Goal: Task Accomplishment & Management: Use online tool/utility

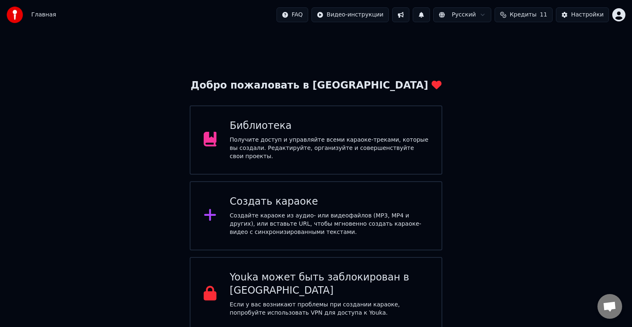
click at [268, 213] on div "Создайте караоке из аудио- или видеофайлов (MP3, MP4 и других), или вставьте UR…" at bounding box center [329, 224] width 199 height 25
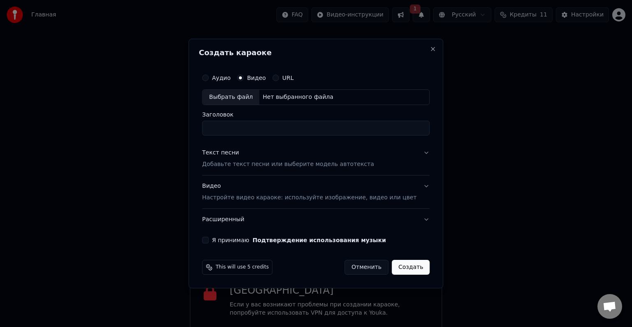
click at [253, 95] on div "Выбрать файл" at bounding box center [230, 97] width 57 height 15
click at [280, 129] on input "**********" at bounding box center [316, 128] width 228 height 15
type input "*"
type input "**********"
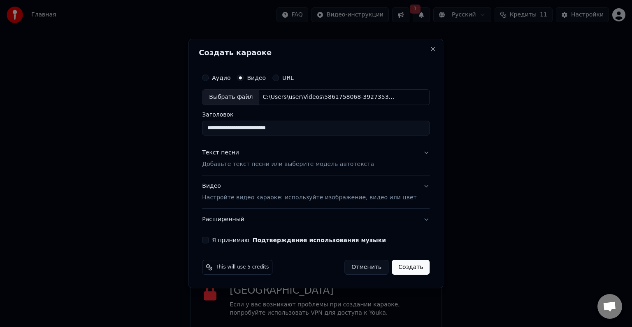
click at [398, 156] on button "Текст песни Добавьте текст песни или выберите модель автотекста" at bounding box center [316, 158] width 228 height 33
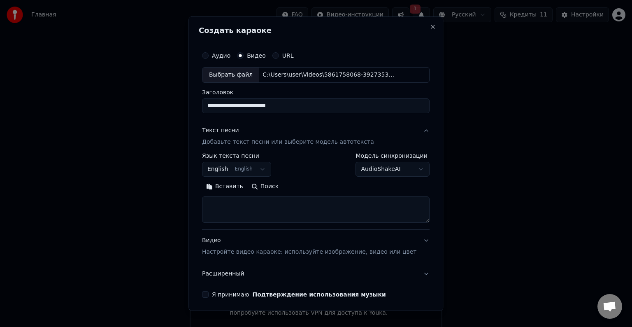
click at [263, 205] on textarea at bounding box center [316, 209] width 228 height 26
paste textarea "**********"
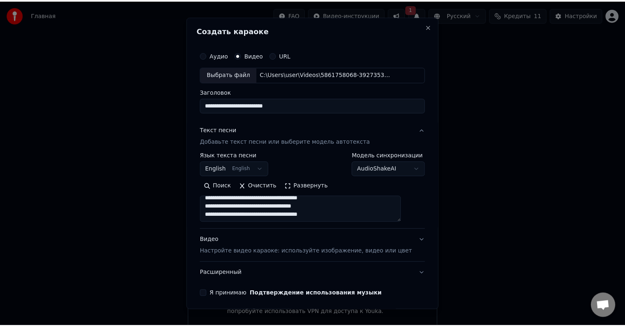
scroll to position [31, 0]
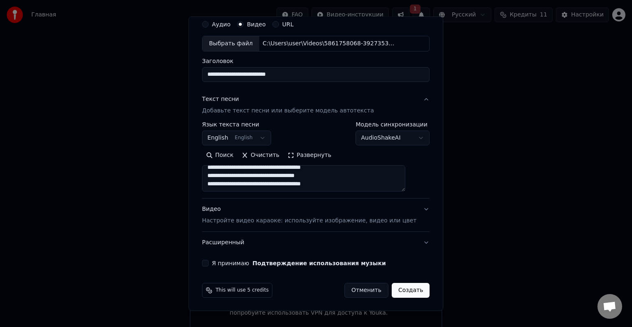
type textarea "**********"
click at [401, 284] on button "Создать" at bounding box center [411, 290] width 38 height 15
select select "**"
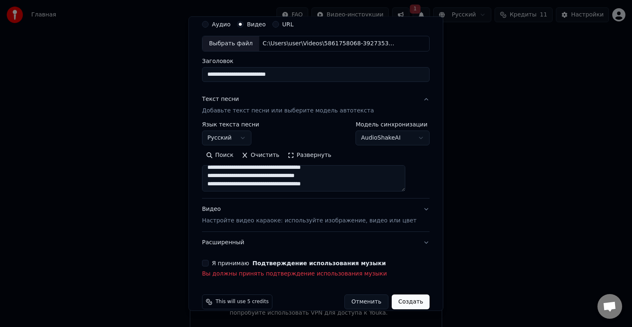
click at [214, 258] on div "**********" at bounding box center [316, 147] width 234 height 268
click at [209, 263] on button "Я принимаю Подтверждение использования музыки" at bounding box center [205, 263] width 7 height 7
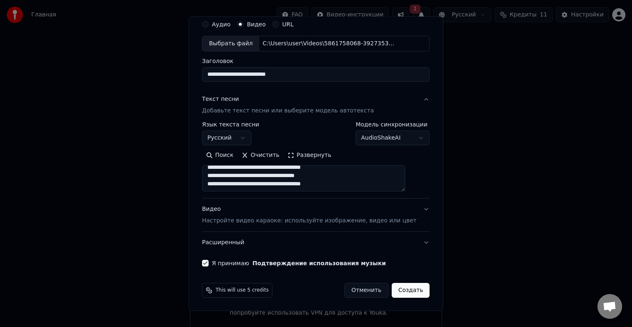
click at [395, 283] on button "Создать" at bounding box center [411, 290] width 38 height 15
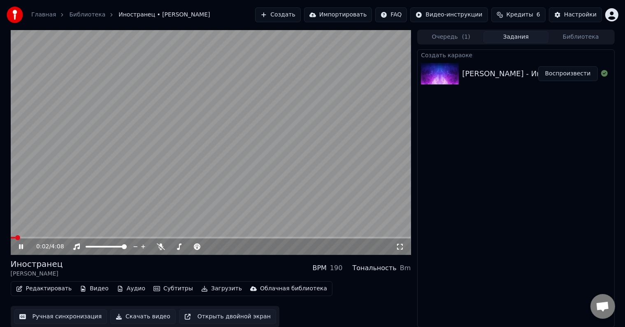
click at [22, 246] on icon at bounding box center [21, 246] width 4 height 5
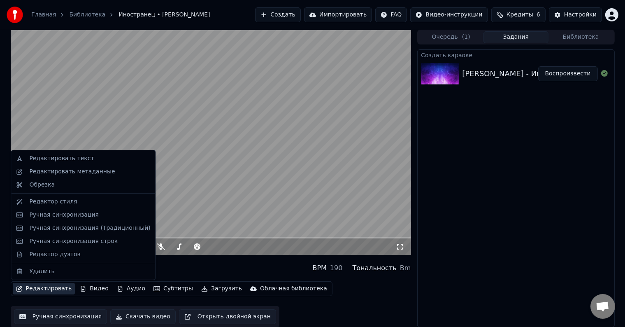
click at [51, 289] on button "Редактировать" at bounding box center [44, 289] width 63 height 12
click at [38, 161] on div "Редактировать текст" at bounding box center [61, 158] width 65 height 8
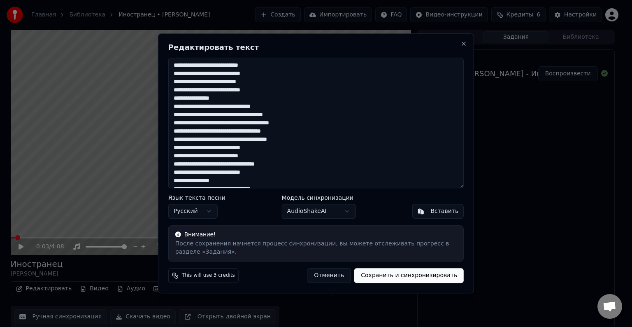
click at [332, 273] on button "Отменить" at bounding box center [329, 275] width 44 height 15
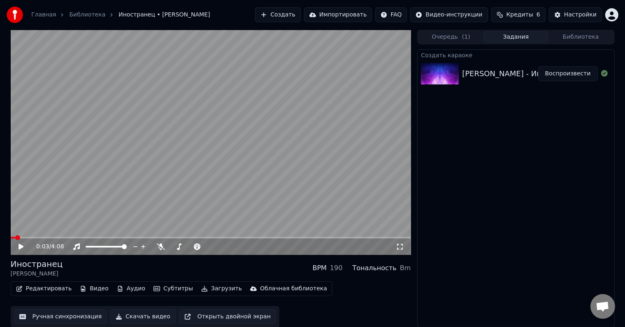
click at [33, 291] on button "Редактировать" at bounding box center [44, 289] width 63 height 12
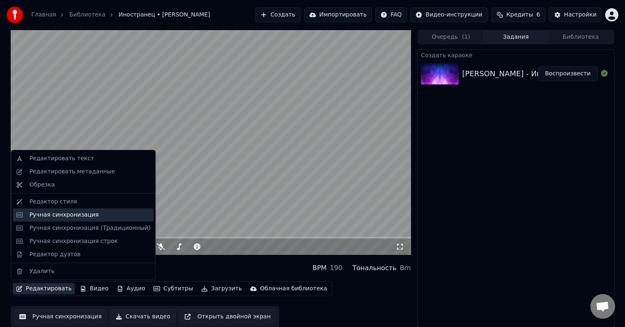
click at [64, 220] on div "Ручная синхронизация" at bounding box center [83, 214] width 141 height 13
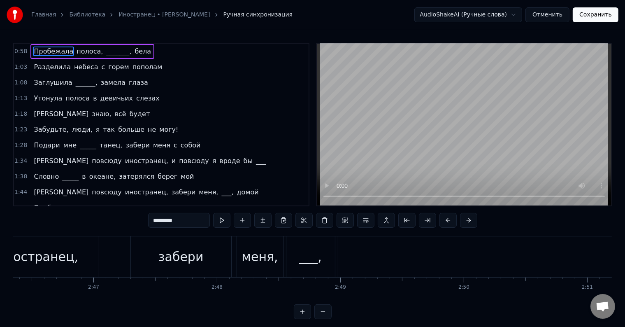
scroll to position [0, 20347]
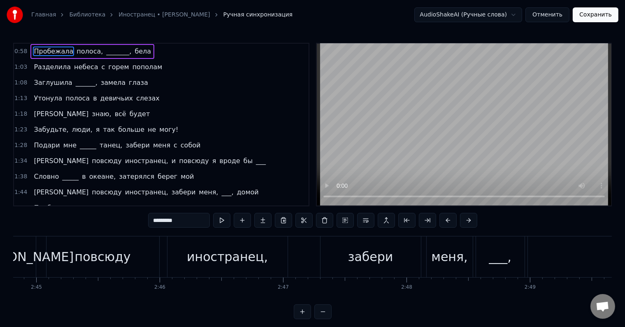
click at [338, 263] on div "забери" at bounding box center [371, 256] width 100 height 41
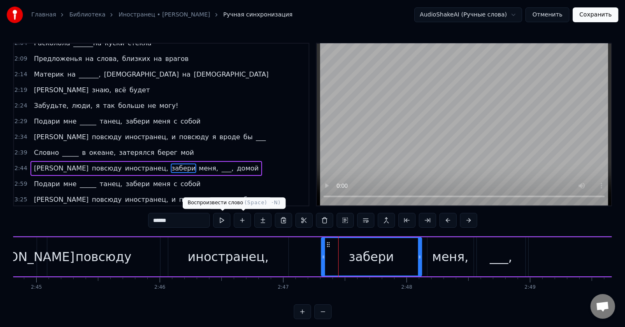
scroll to position [201, 0]
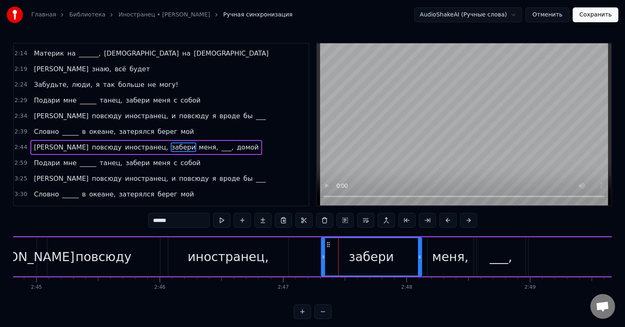
click at [35, 142] on span "Я" at bounding box center [61, 146] width 56 height 9
type input "*"
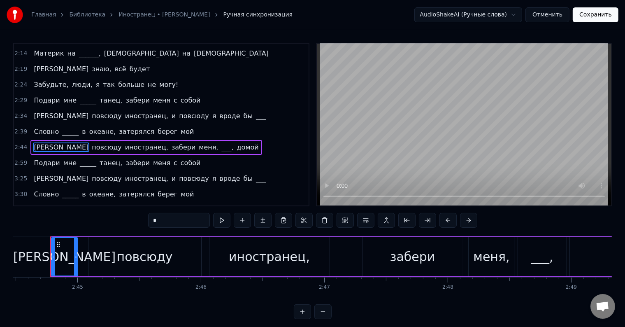
scroll to position [0, 20301]
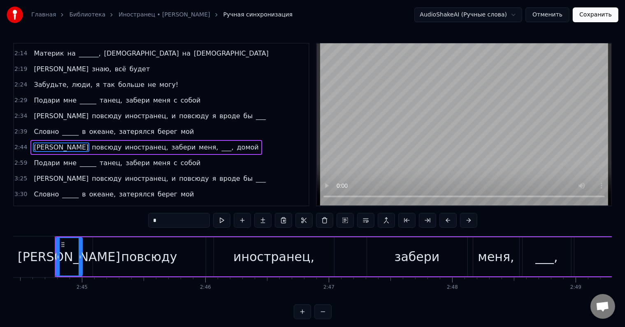
click at [27, 140] on div "2:44 Я повсюду иностранец, забери меня, ___, домой" at bounding box center [161, 148] width 295 height 16
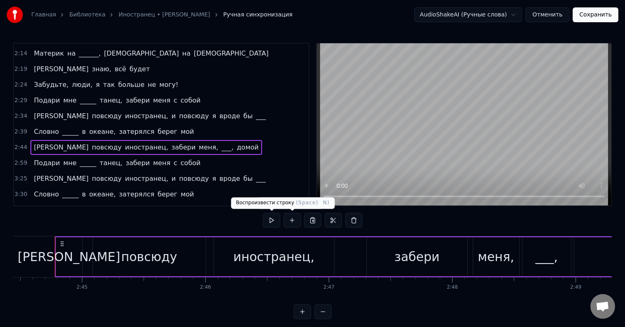
click at [275, 224] on button at bounding box center [271, 220] width 17 height 15
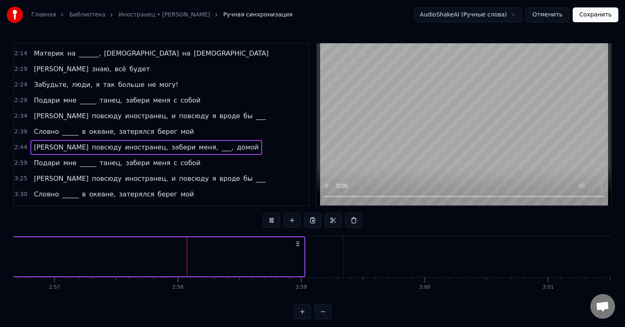
scroll to position [0, 21884]
click at [27, 158] on div "2:59 Подари мне _____ танец, забери меня с собой" at bounding box center [161, 163] width 295 height 16
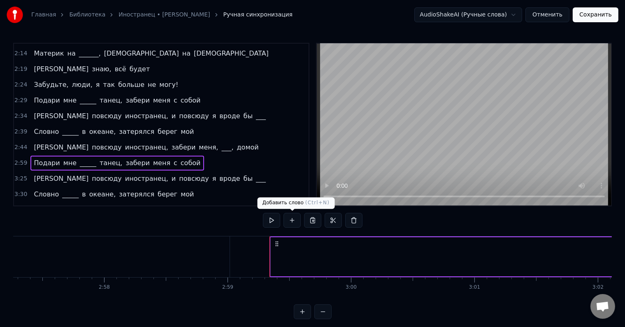
click at [264, 221] on button at bounding box center [271, 220] width 17 height 15
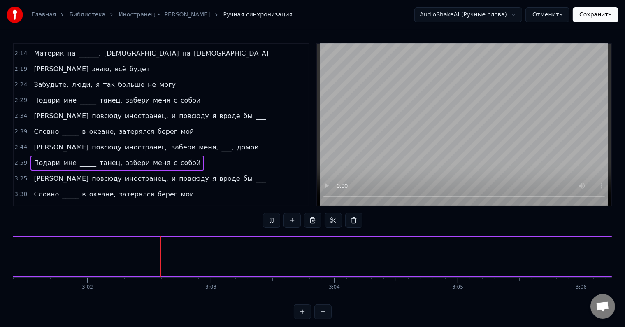
click at [268, 222] on button at bounding box center [271, 220] width 17 height 15
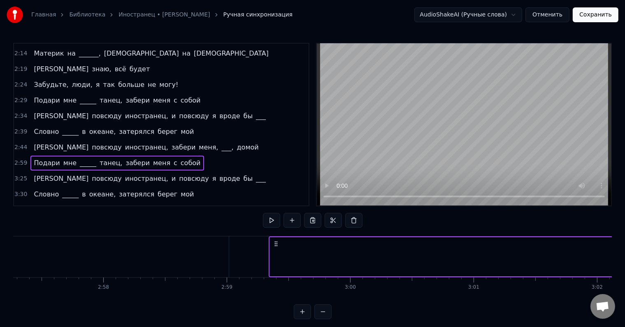
scroll to position [0, 21886]
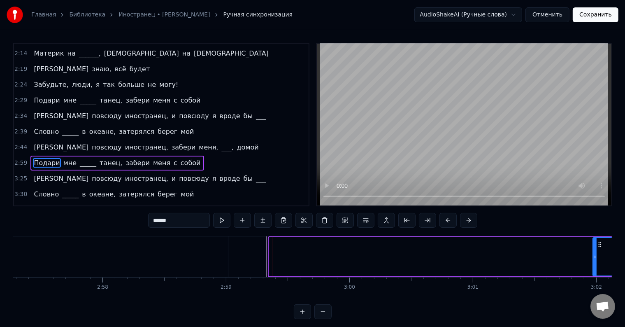
drag, startPoint x: 270, startPoint y: 257, endPoint x: 594, endPoint y: 235, distance: 325.0
click at [594, 235] on div "0:58 Пробежала полоса, _______, бела 1:03 Разделила небеса с горем пополам 1:08…" at bounding box center [312, 181] width 599 height 276
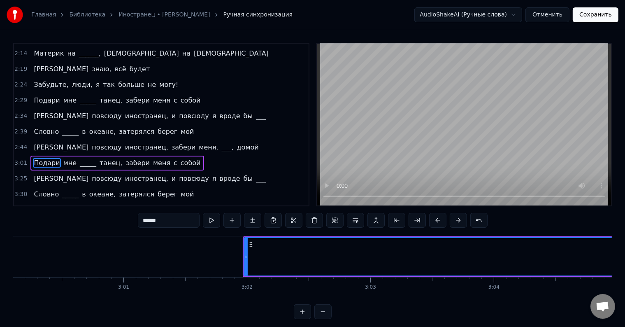
scroll to position [0, 22238]
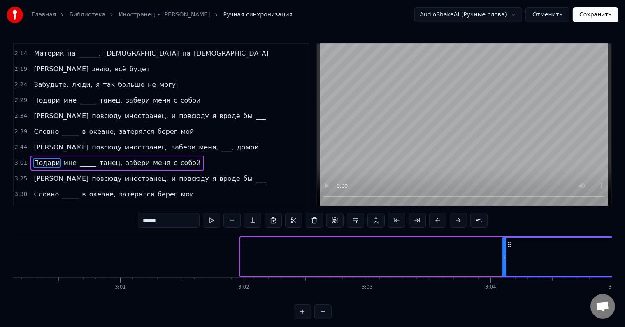
drag, startPoint x: 240, startPoint y: 255, endPoint x: 502, endPoint y: 260, distance: 261.8
click at [503, 260] on div at bounding box center [504, 256] width 3 height 37
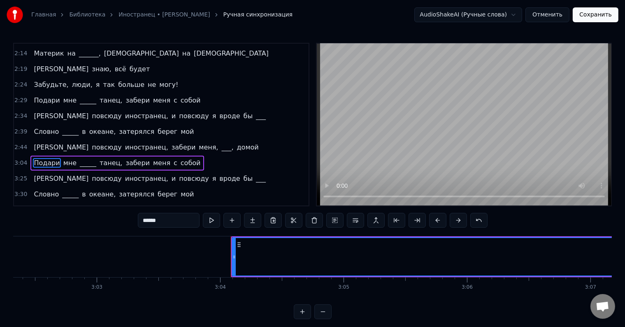
scroll to position [0, 22508]
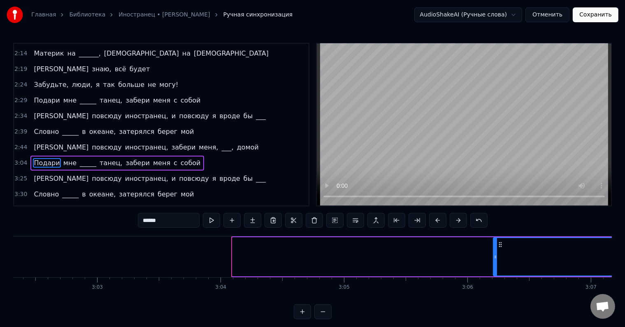
drag, startPoint x: 233, startPoint y: 257, endPoint x: 540, endPoint y: 260, distance: 306.6
click at [497, 260] on div at bounding box center [495, 256] width 3 height 37
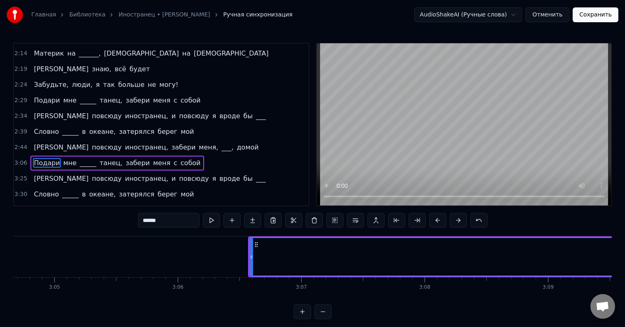
scroll to position [0, 22805]
drag, startPoint x: 243, startPoint y: 254, endPoint x: 266, endPoint y: 253, distance: 23.5
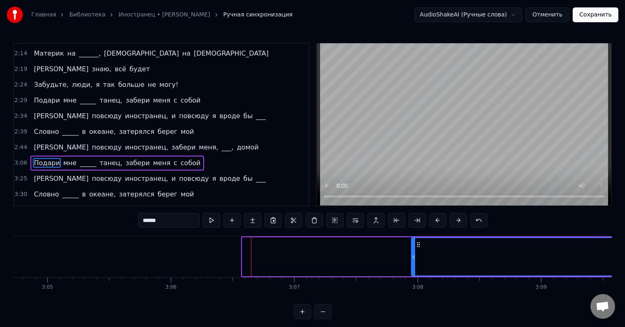
drag, startPoint x: 242, startPoint y: 257, endPoint x: 474, endPoint y: 258, distance: 231.7
click at [415, 258] on icon at bounding box center [413, 256] width 3 height 7
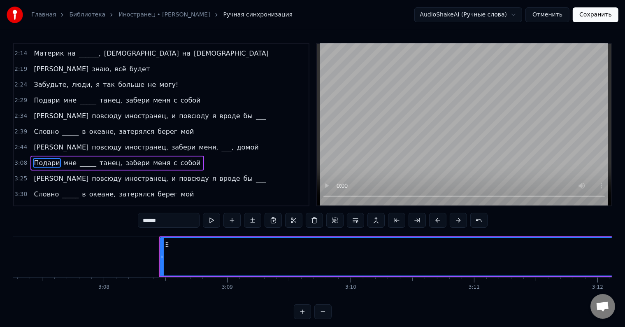
scroll to position [0, 23120]
click at [216, 217] on button at bounding box center [211, 220] width 17 height 15
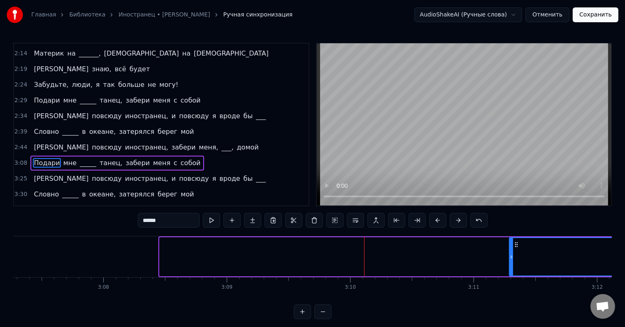
drag, startPoint x: 160, startPoint y: 257, endPoint x: 537, endPoint y: 242, distance: 376.4
click at [513, 242] on div at bounding box center [511, 256] width 3 height 37
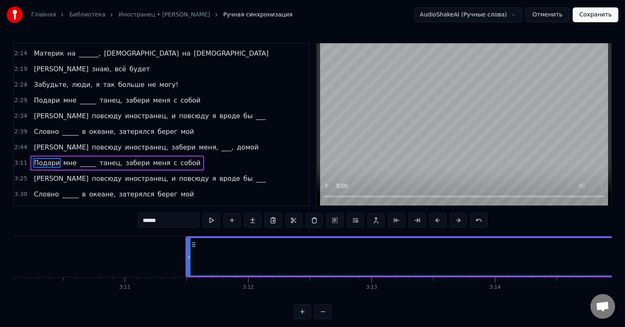
scroll to position [0, 23471]
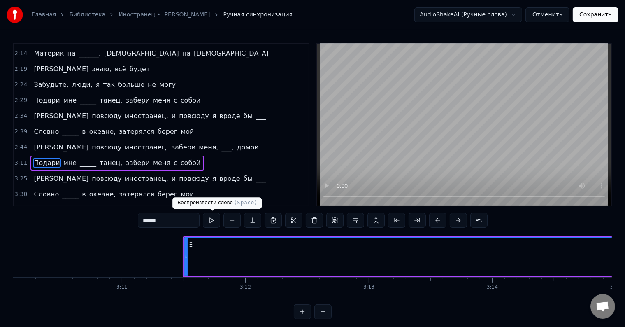
click at [210, 221] on button at bounding box center [211, 220] width 17 height 15
click at [211, 222] on button at bounding box center [211, 220] width 17 height 15
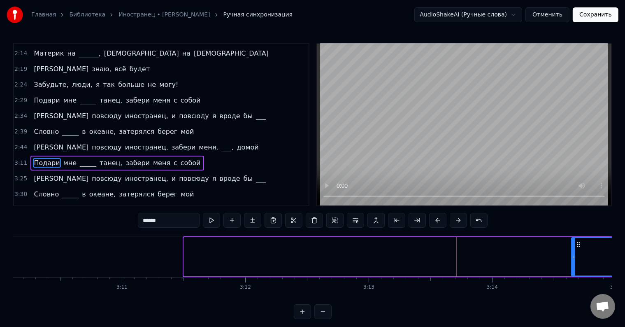
drag, startPoint x: 184, startPoint y: 257, endPoint x: 572, endPoint y: 247, distance: 387.8
click at [572, 247] on div at bounding box center [573, 256] width 3 height 37
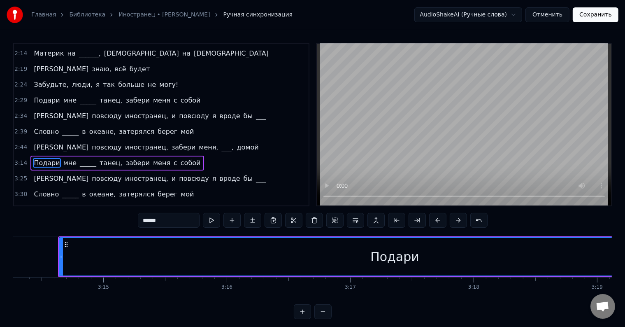
scroll to position [0, 23988]
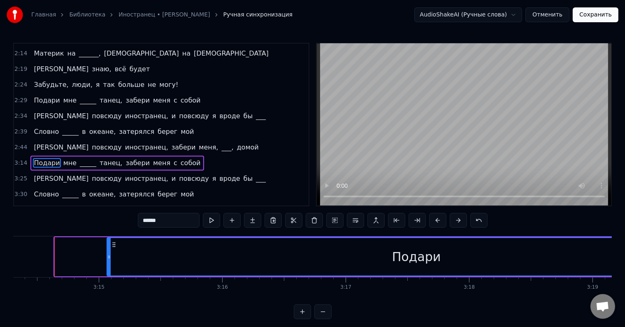
drag, startPoint x: 56, startPoint y: 259, endPoint x: 109, endPoint y: 265, distance: 53.4
click at [109, 265] on div at bounding box center [108, 256] width 3 height 37
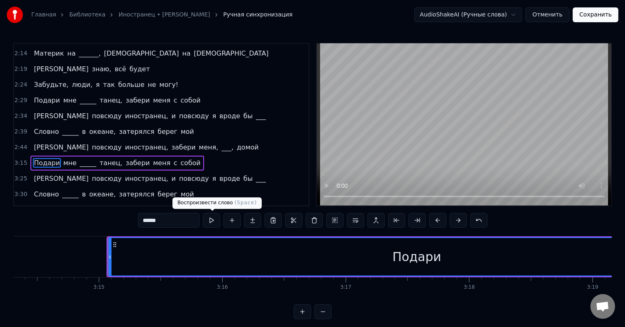
click at [210, 221] on button at bounding box center [211, 220] width 17 height 15
click at [210, 220] on button at bounding box center [211, 220] width 17 height 15
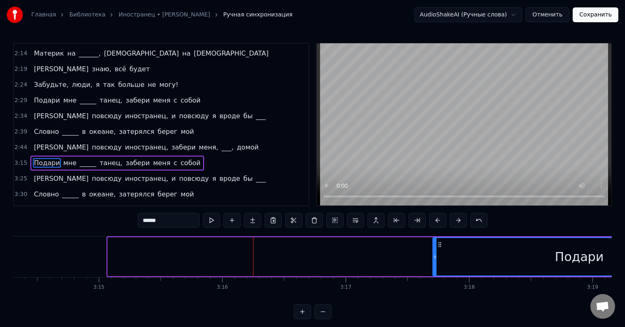
drag, startPoint x: 108, startPoint y: 265, endPoint x: 467, endPoint y: 273, distance: 358.5
click at [437, 273] on div at bounding box center [434, 256] width 3 height 37
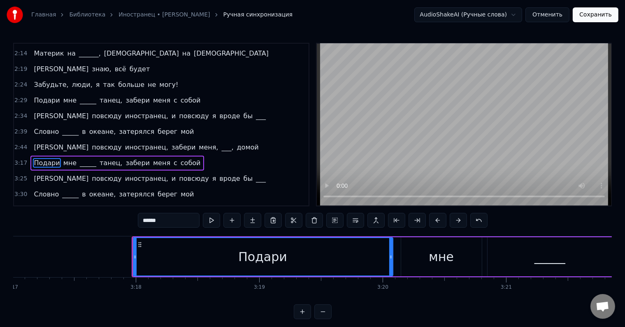
scroll to position [0, 24321]
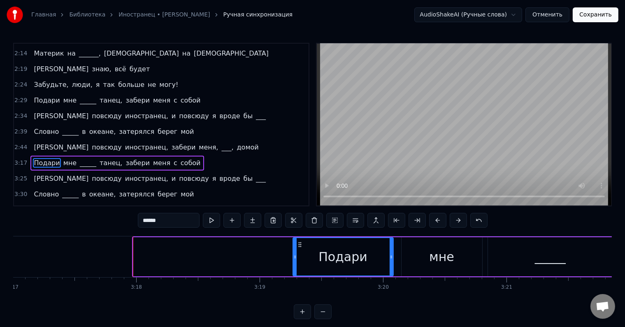
drag, startPoint x: 133, startPoint y: 267, endPoint x: 285, endPoint y: 264, distance: 151.9
click at [293, 264] on div at bounding box center [294, 256] width 3 height 37
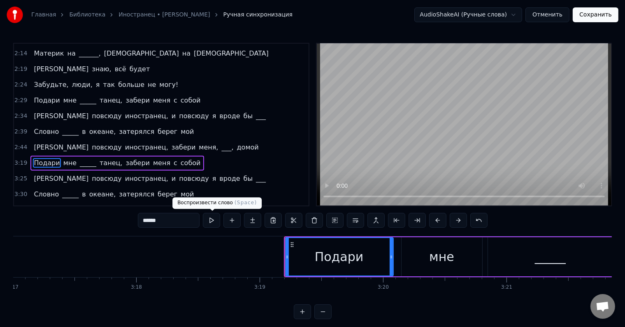
click at [209, 222] on button at bounding box center [211, 220] width 17 height 15
click at [402, 274] on div "мне" at bounding box center [442, 256] width 81 height 39
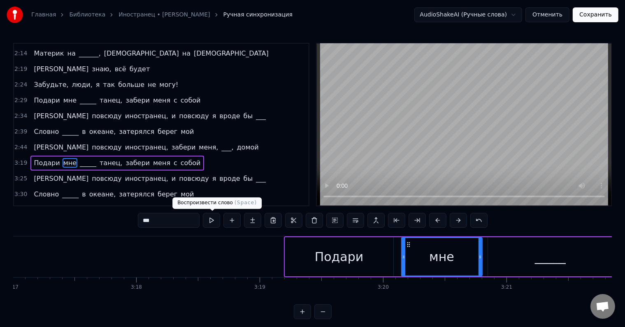
click at [214, 220] on button at bounding box center [211, 220] width 17 height 15
click at [216, 224] on button at bounding box center [211, 220] width 17 height 15
click at [214, 220] on button at bounding box center [211, 220] width 17 height 15
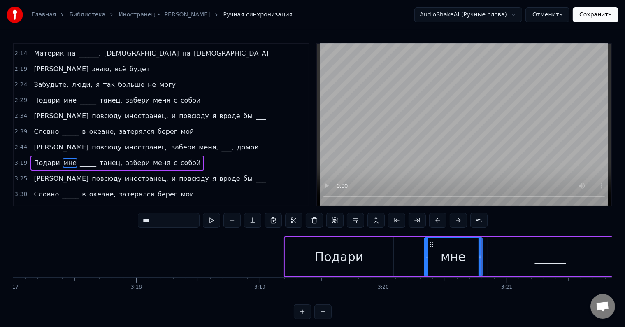
drag, startPoint x: 402, startPoint y: 257, endPoint x: 425, endPoint y: 261, distance: 23.3
click at [425, 261] on div at bounding box center [426, 256] width 3 height 37
click at [307, 259] on div "Подари" at bounding box center [339, 256] width 108 height 39
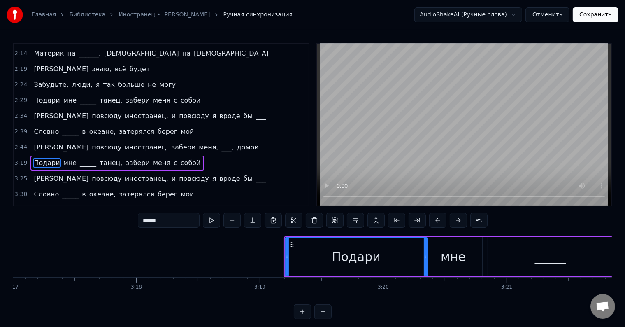
drag, startPoint x: 391, startPoint y: 258, endPoint x: 425, endPoint y: 262, distance: 34.4
click at [425, 262] on div at bounding box center [425, 256] width 3 height 37
drag, startPoint x: 285, startPoint y: 256, endPoint x: 323, endPoint y: 264, distance: 38.7
click at [325, 264] on div at bounding box center [326, 256] width 3 height 37
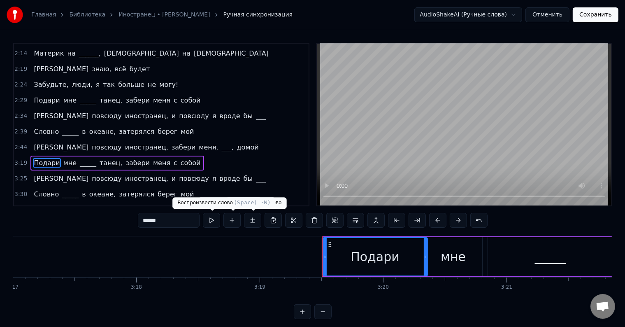
click at [214, 221] on button at bounding box center [211, 220] width 17 height 15
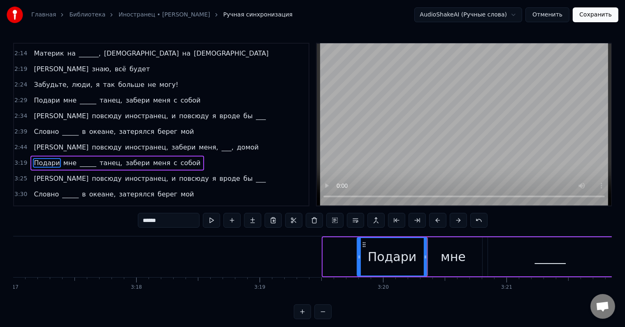
drag, startPoint x: 324, startPoint y: 258, endPoint x: 358, endPoint y: 260, distance: 34.2
click at [358, 260] on div at bounding box center [359, 256] width 3 height 37
click at [432, 254] on div "мне" at bounding box center [454, 256] width 58 height 39
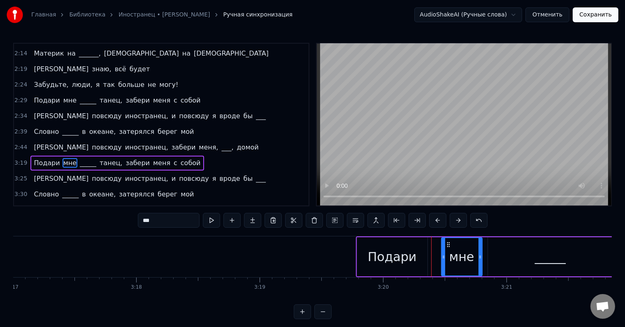
drag, startPoint x: 425, startPoint y: 256, endPoint x: 443, endPoint y: 258, distance: 17.8
click at [443, 258] on icon at bounding box center [443, 256] width 3 height 7
click at [425, 259] on div "Подари" at bounding box center [392, 256] width 70 height 39
type input "******"
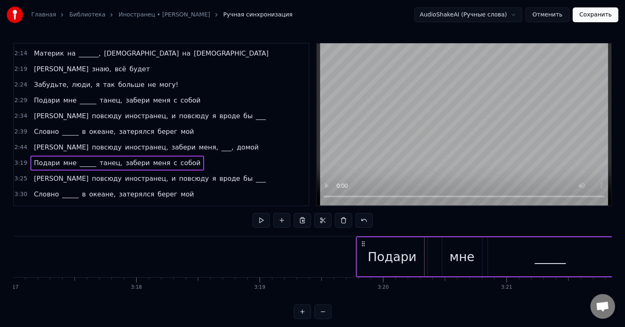
click at [421, 261] on div "Подари" at bounding box center [392, 256] width 70 height 39
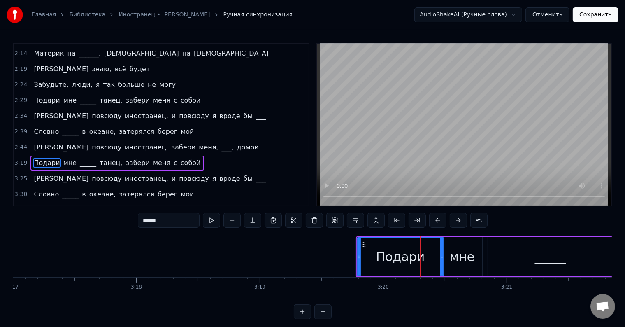
drag, startPoint x: 426, startPoint y: 259, endPoint x: 443, endPoint y: 258, distance: 16.9
click at [443, 258] on icon at bounding box center [441, 256] width 3 height 7
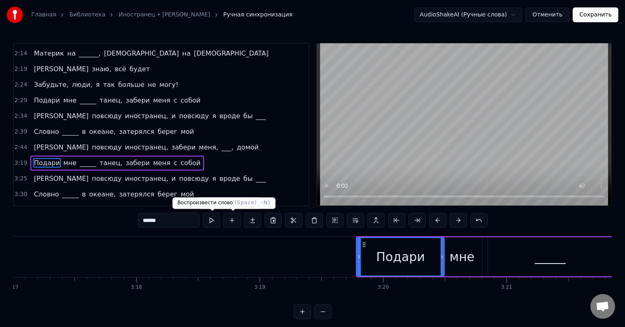
click at [213, 221] on button at bounding box center [211, 220] width 17 height 15
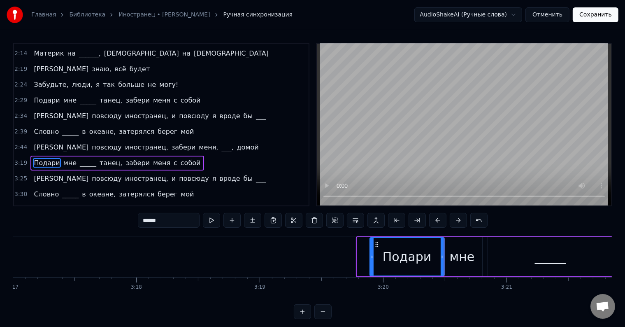
drag, startPoint x: 358, startPoint y: 258, endPoint x: 372, endPoint y: 261, distance: 14.4
click at [372, 261] on div at bounding box center [371, 256] width 3 height 37
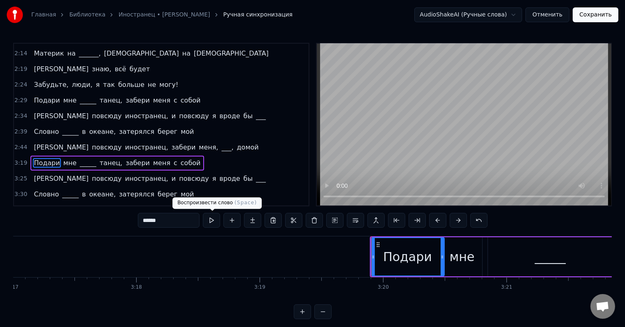
click at [213, 221] on button at bounding box center [211, 220] width 17 height 15
click at [455, 260] on div "мне" at bounding box center [462, 256] width 25 height 19
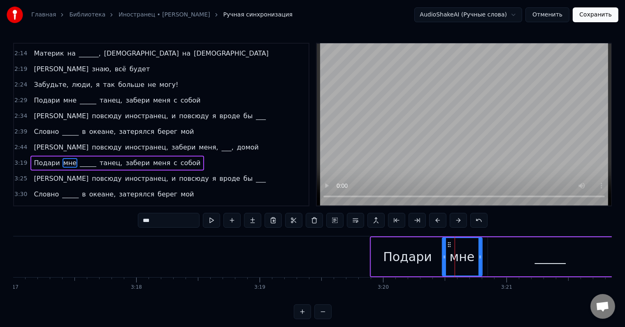
click at [494, 261] on div "_____" at bounding box center [550, 256] width 125 height 39
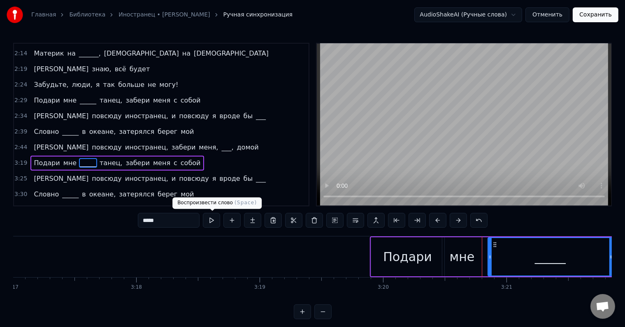
click at [212, 223] on button at bounding box center [211, 220] width 17 height 15
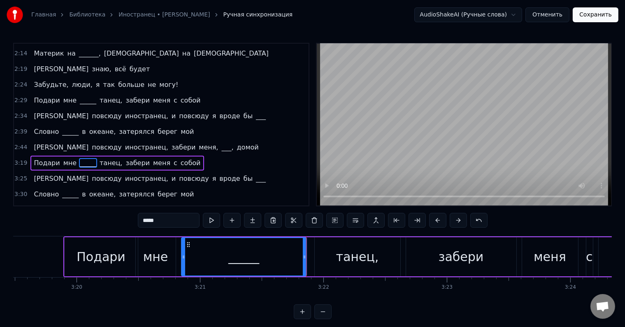
scroll to position [0, 24624]
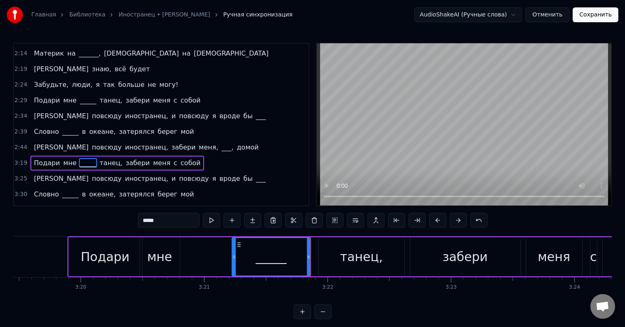
drag, startPoint x: 187, startPoint y: 258, endPoint x: 233, endPoint y: 261, distance: 46.2
click at [233, 261] on div at bounding box center [234, 256] width 3 height 37
click at [157, 263] on div "мне" at bounding box center [159, 256] width 25 height 19
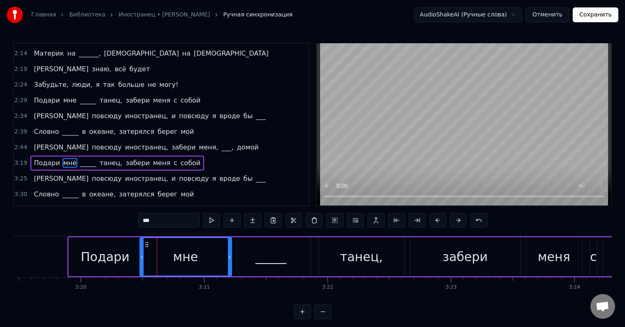
drag, startPoint x: 177, startPoint y: 261, endPoint x: 229, endPoint y: 264, distance: 51.5
click at [229, 264] on div at bounding box center [229, 256] width 3 height 37
click at [217, 221] on button at bounding box center [211, 220] width 17 height 15
drag, startPoint x: 141, startPoint y: 259, endPoint x: 175, endPoint y: 262, distance: 33.9
click at [170, 262] on div at bounding box center [168, 256] width 3 height 37
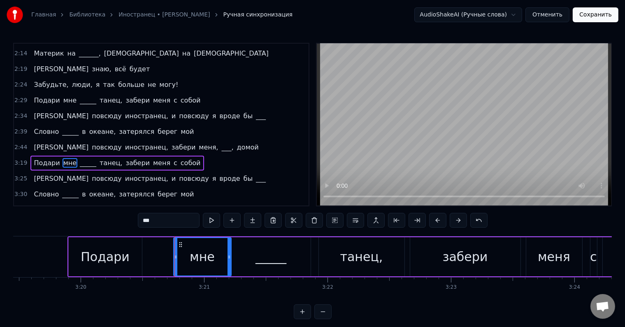
click at [132, 263] on div "Подари" at bounding box center [105, 256] width 73 height 39
type input "******"
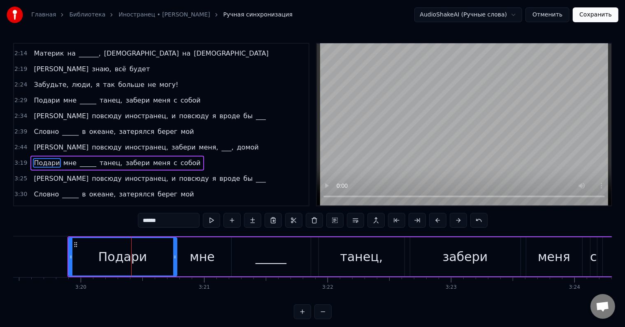
drag, startPoint x: 140, startPoint y: 260, endPoint x: 174, endPoint y: 261, distance: 34.6
click at [174, 261] on div at bounding box center [174, 256] width 3 height 37
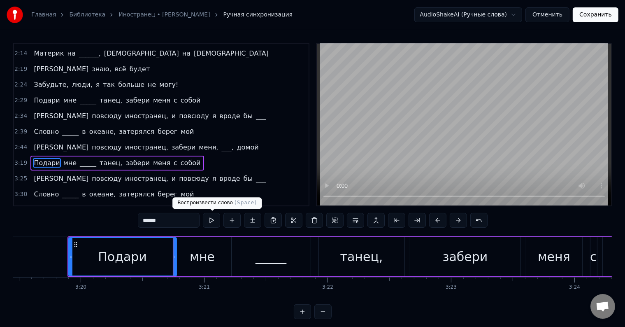
click at [211, 219] on button at bounding box center [211, 220] width 17 height 15
click at [205, 155] on div "3:19 Подари мне _____ танец, забери меня с собой" at bounding box center [161, 163] width 295 height 16
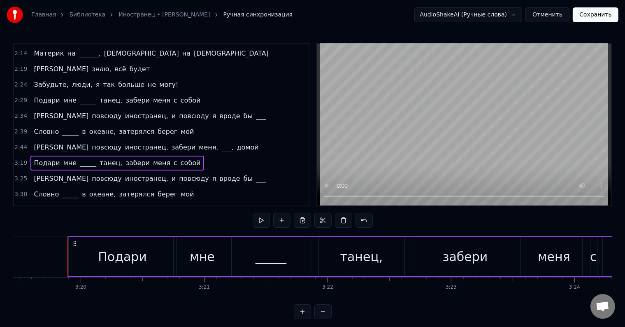
click at [180, 158] on span "собой" at bounding box center [191, 162] width 22 height 9
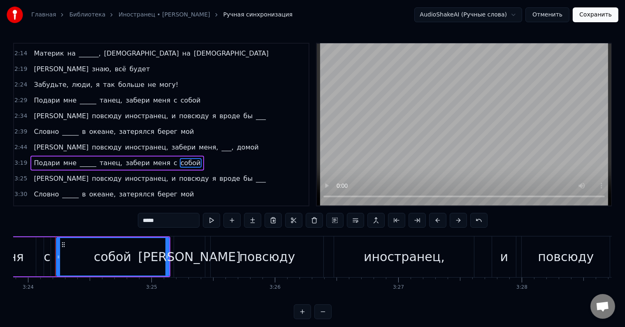
click at [37, 158] on div "Подари мне _____ танец, забери меня с собой" at bounding box center [116, 163] width 173 height 15
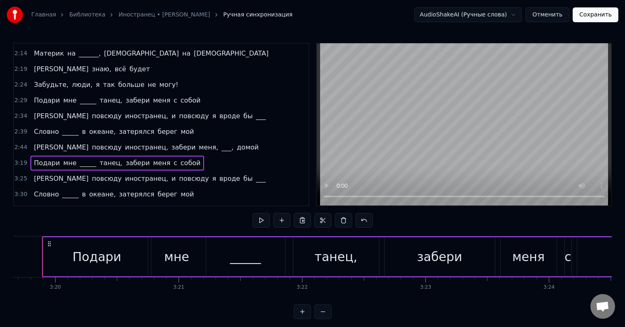
scroll to position [0, 24636]
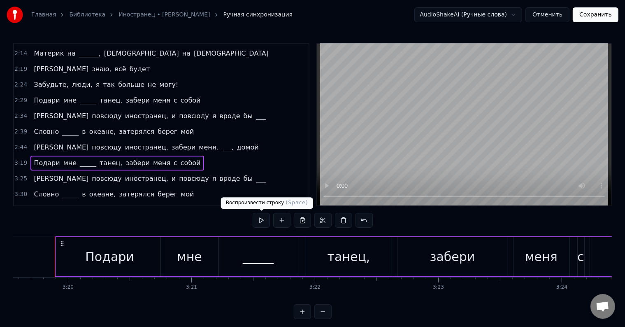
click at [263, 221] on button at bounding box center [261, 220] width 17 height 15
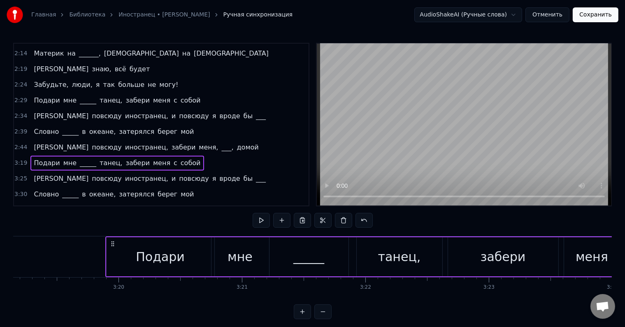
scroll to position [0, 24579]
click at [120, 259] on div "Подари" at bounding box center [167, 256] width 108 height 39
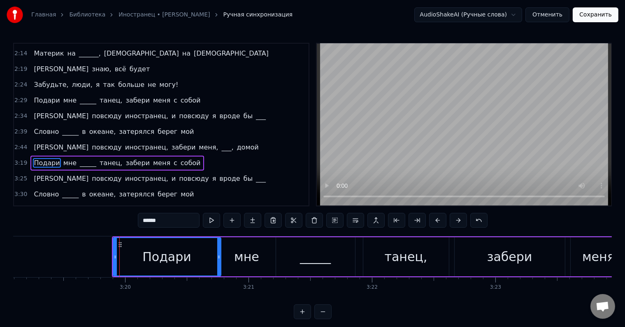
click at [172, 157] on div "Подари мне _____ танец, забери меня с собой" at bounding box center [116, 163] width 173 height 15
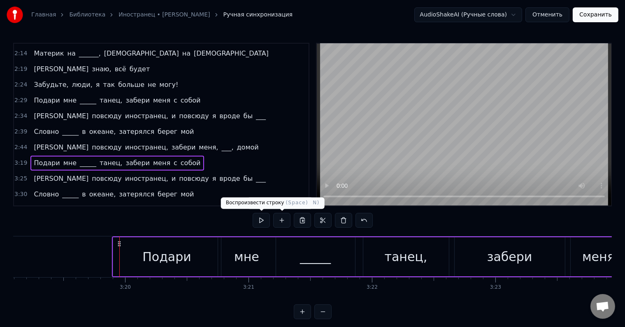
click at [260, 219] on button at bounding box center [261, 220] width 17 height 15
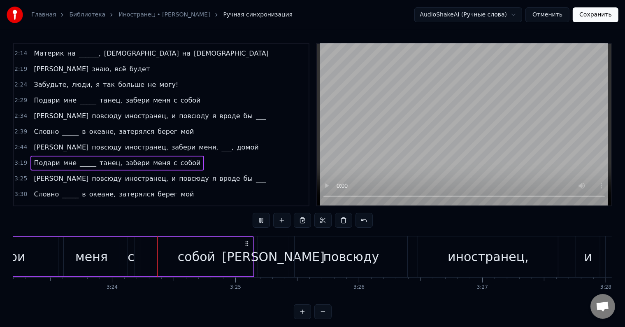
scroll to position [0, 25121]
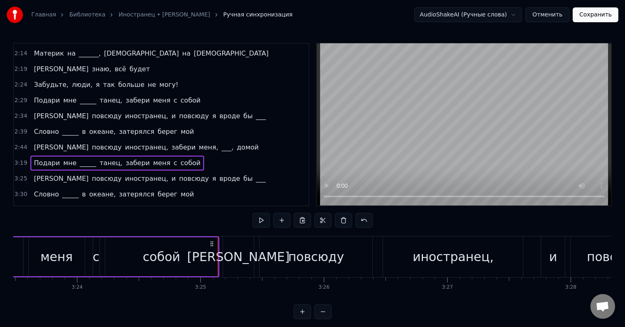
click at [192, 171] on div "Я повсюду иностранец, и повсюду я вроде бы ___" at bounding box center [149, 178] width 239 height 15
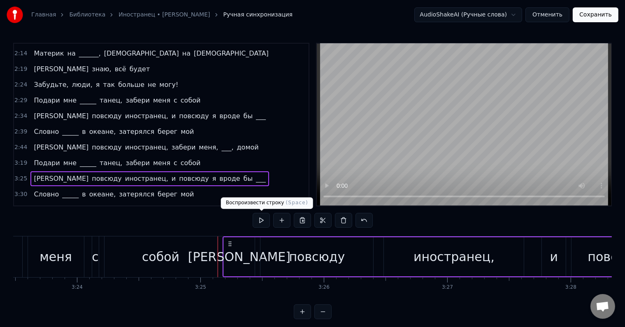
click at [260, 224] on button at bounding box center [261, 220] width 17 height 15
click at [260, 221] on button at bounding box center [261, 220] width 17 height 15
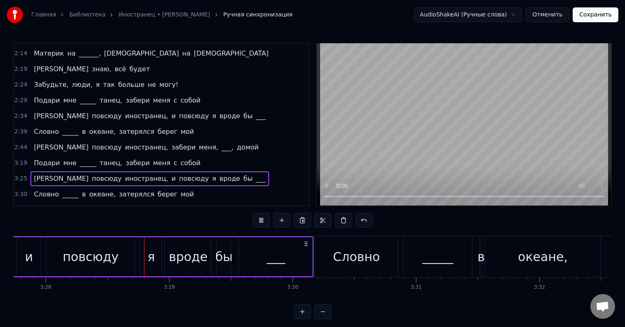
scroll to position [0, 25651]
click at [172, 187] on div "Словно _____ в океане, затерялся берег мой" at bounding box center [113, 194] width 167 height 15
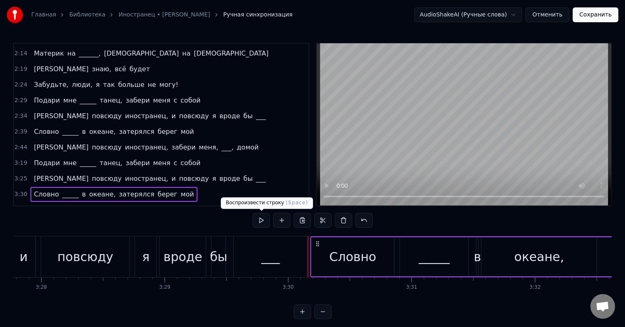
click at [261, 220] on button at bounding box center [261, 220] width 17 height 15
click at [261, 221] on button at bounding box center [261, 220] width 17 height 15
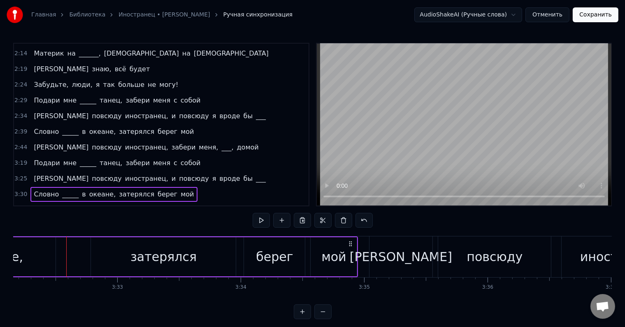
scroll to position [0, 26203]
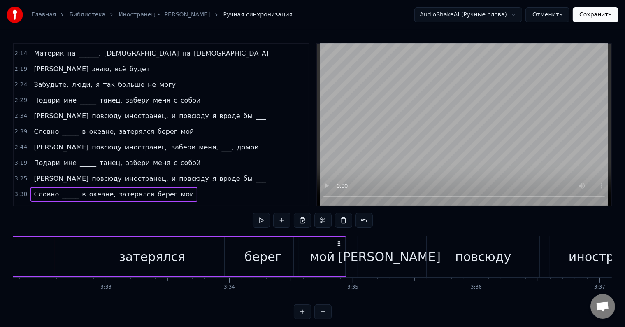
click at [602, 8] on button "Сохранить" at bounding box center [596, 14] width 46 height 15
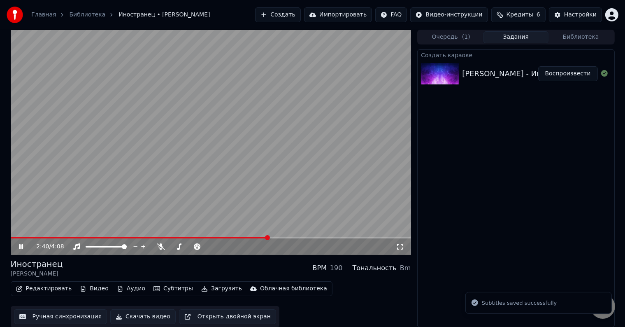
click at [267, 237] on span at bounding box center [211, 238] width 400 height 2
click at [300, 238] on span at bounding box center [211, 238] width 400 height 2
click at [323, 237] on span at bounding box center [211, 238] width 400 height 2
click at [333, 236] on video at bounding box center [211, 142] width 400 height 225
click at [333, 237] on span at bounding box center [211, 238] width 400 height 2
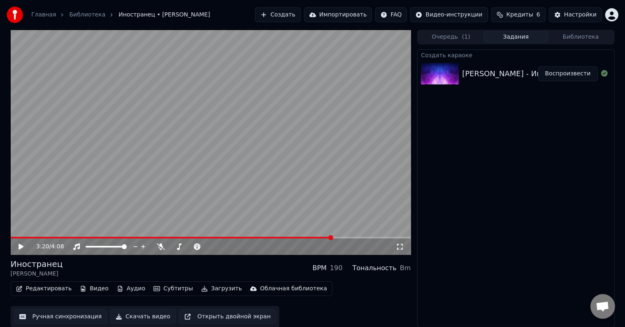
click at [321, 237] on span at bounding box center [172, 238] width 322 height 2
click at [258, 156] on video at bounding box center [211, 142] width 400 height 225
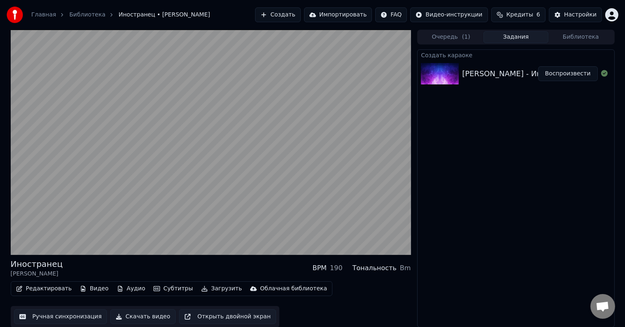
click at [271, 173] on video at bounding box center [211, 142] width 400 height 225
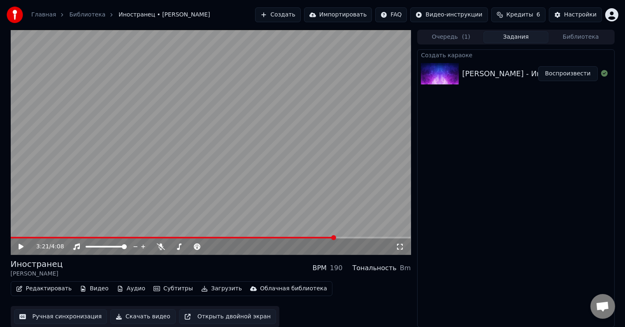
click at [339, 173] on video at bounding box center [211, 142] width 400 height 225
click at [229, 247] on icon at bounding box center [228, 246] width 8 height 8
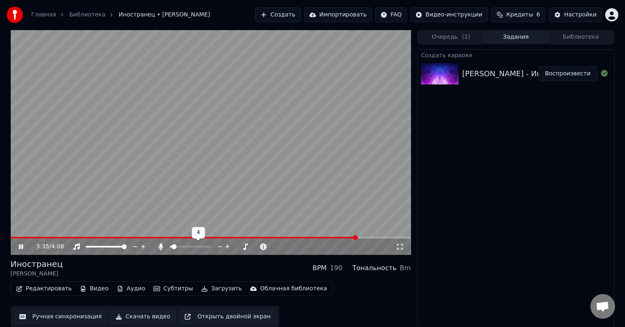
click at [229, 247] on icon at bounding box center [228, 246] width 8 height 8
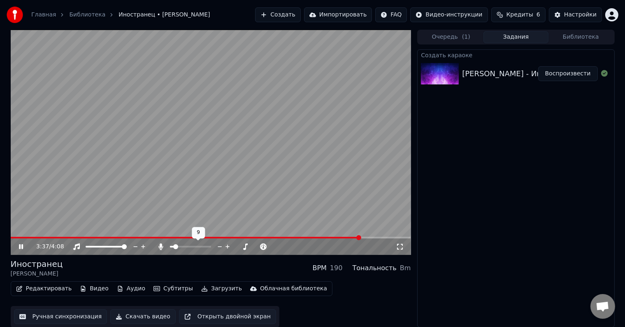
click at [229, 247] on icon at bounding box center [228, 246] width 8 height 8
click at [128, 237] on span at bounding box center [70, 238] width 118 height 2
click at [229, 246] on icon at bounding box center [228, 246] width 4 height 4
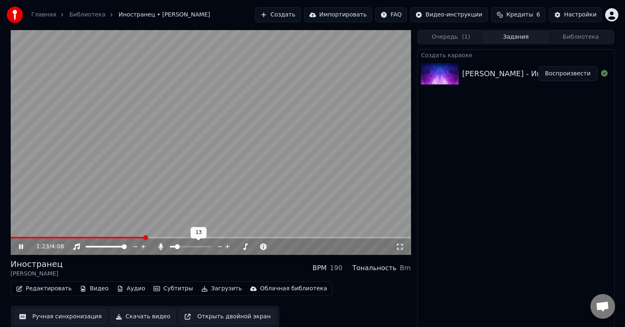
click at [221, 245] on icon at bounding box center [220, 246] width 8 height 8
click at [157, 143] on video at bounding box center [211, 142] width 400 height 225
click at [123, 319] on button "Скачать видео" at bounding box center [142, 316] width 65 height 15
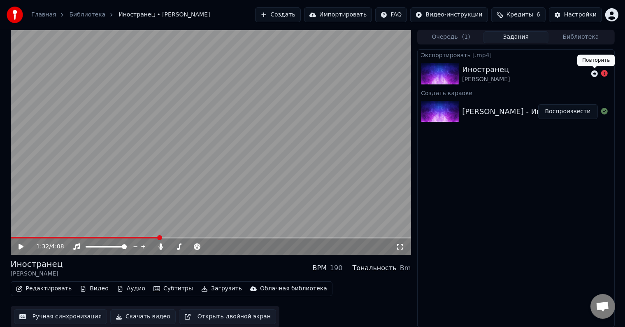
click at [594, 74] on icon at bounding box center [594, 73] width 7 height 7
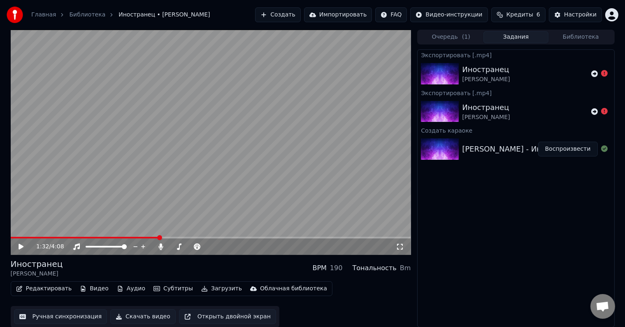
click at [168, 270] on div "Иностранец Валерий Меладзе BPM 190 Тональность Bm" at bounding box center [211, 268] width 400 height 20
click at [134, 318] on button "Скачать видео" at bounding box center [142, 316] width 65 height 15
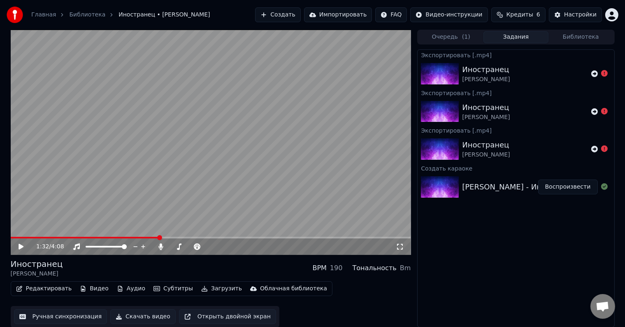
click at [115, 316] on button "Скачать видео" at bounding box center [142, 316] width 65 height 15
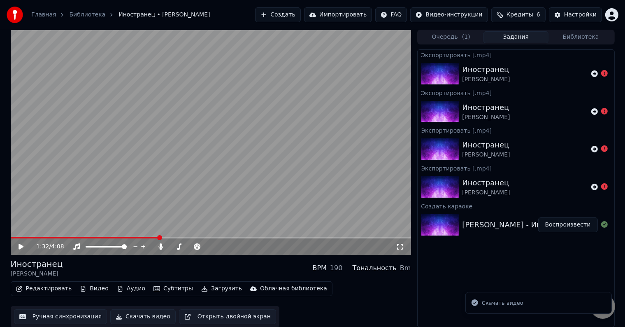
click at [514, 305] on div "Скачать видео" at bounding box center [503, 303] width 42 height 8
click at [512, 305] on div "Скачать видео" at bounding box center [503, 303] width 42 height 8
click at [510, 303] on div "Скачать видео" at bounding box center [503, 303] width 42 height 8
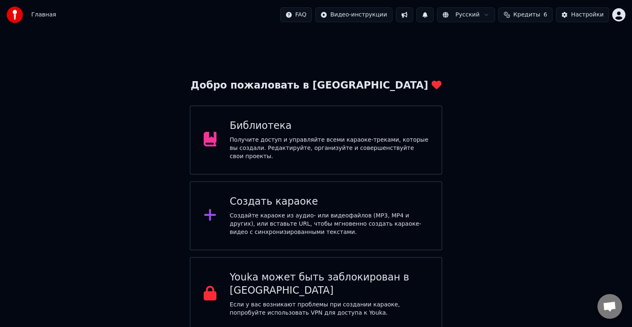
click at [601, 312] on span "Открытый чат" at bounding box center [610, 306] width 25 height 25
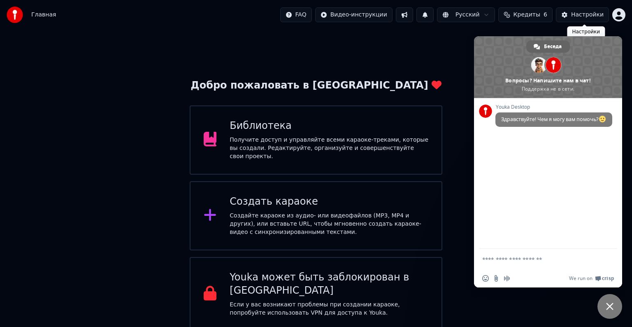
click at [582, 17] on div "Настройки" at bounding box center [587, 15] width 33 height 8
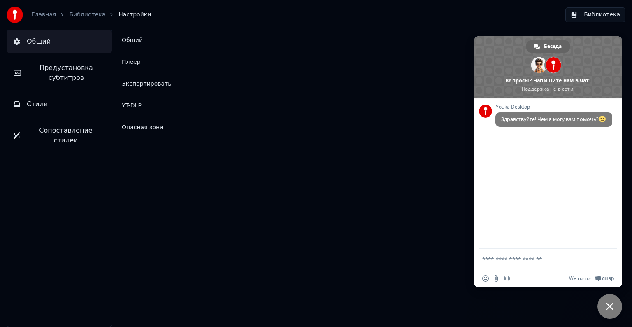
click at [606, 12] on button "Библиотека" at bounding box center [595, 14] width 60 height 15
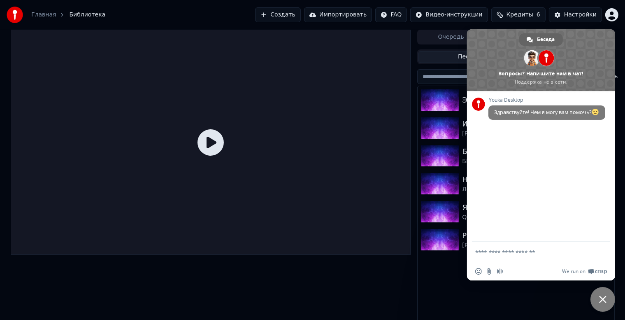
click at [418, 267] on div "Эй зараза Иностранец [PERSON_NAME] Были танцы [PERSON_NAME] На Титанике [PERSON…" at bounding box center [516, 205] width 196 height 239
click at [597, 311] on div "Эй зараза Иностранец [PERSON_NAME] Были танцы [PERSON_NAME] На Титанике [PERSON…" at bounding box center [516, 205] width 196 height 239
click at [602, 300] on span "Закрыть чат" at bounding box center [602, 298] width 7 height 7
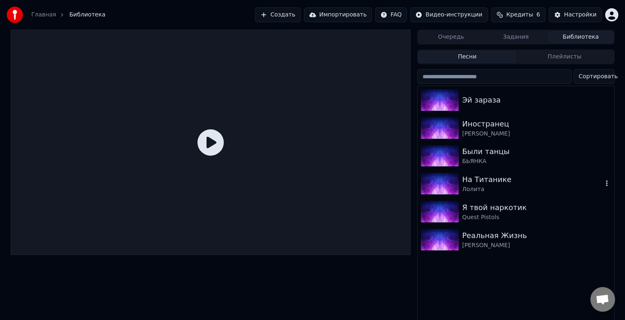
scroll to position [11, 0]
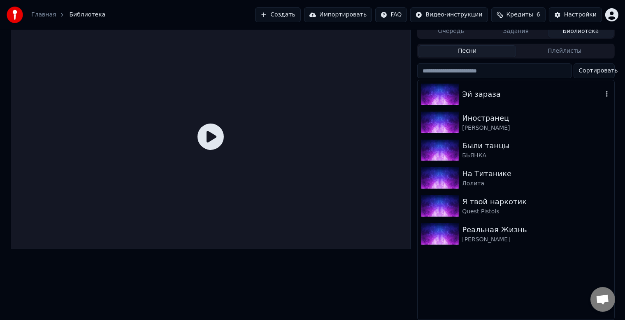
click at [476, 102] on div "Эй зараза" at bounding box center [516, 94] width 196 height 28
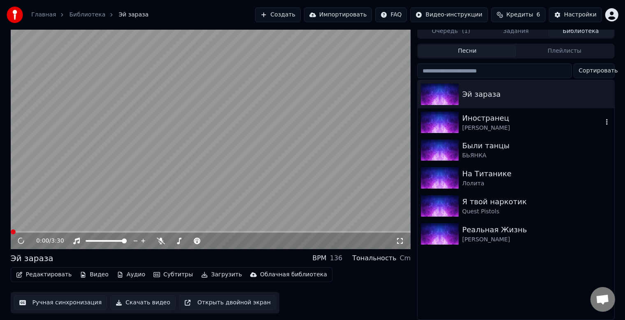
click at [479, 124] on div "[PERSON_NAME]" at bounding box center [532, 128] width 140 height 8
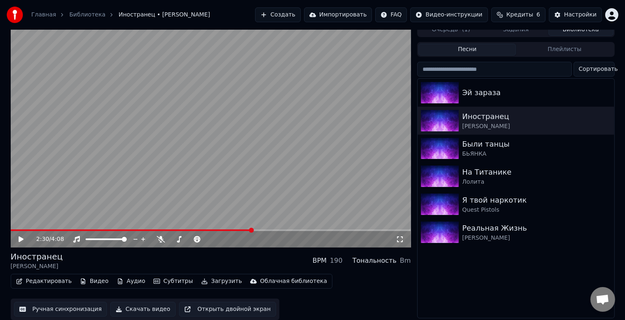
click at [252, 229] on span at bounding box center [211, 230] width 400 height 2
click at [227, 237] on icon at bounding box center [228, 239] width 4 height 4
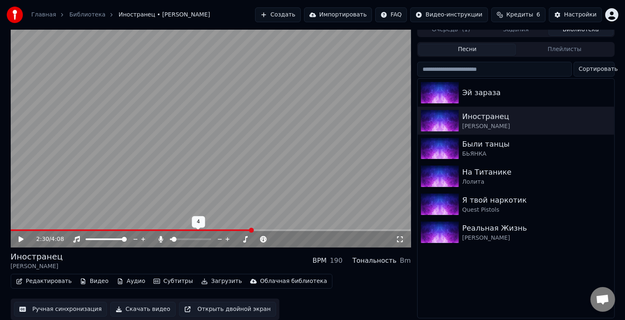
click at [227, 237] on icon at bounding box center [228, 239] width 4 height 4
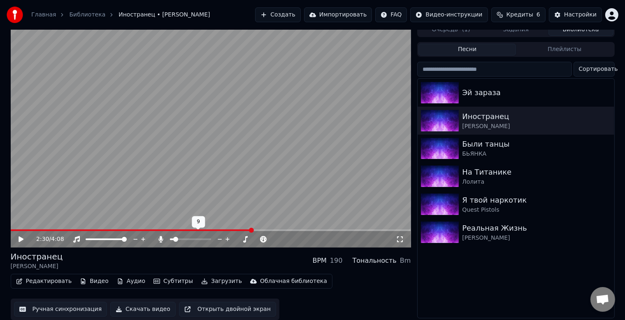
click at [227, 237] on icon at bounding box center [228, 239] width 4 height 4
click at [25, 238] on icon at bounding box center [26, 239] width 19 height 7
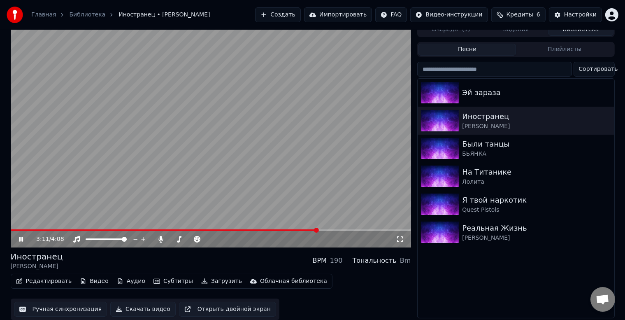
click at [317, 229] on span at bounding box center [211, 230] width 400 height 2
click at [338, 224] on video at bounding box center [211, 134] width 400 height 225
click at [335, 217] on video at bounding box center [211, 134] width 400 height 225
click at [336, 229] on span at bounding box center [211, 230] width 400 height 2
click at [127, 307] on button "Скачать видео" at bounding box center [142, 309] width 65 height 15
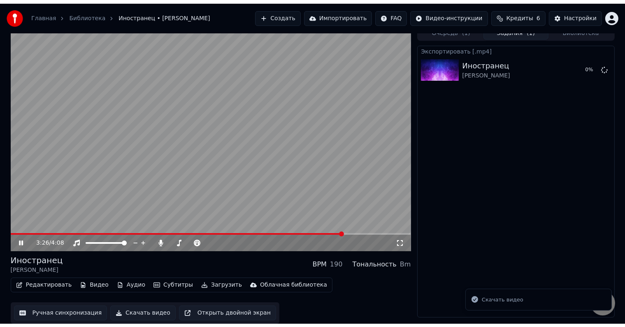
scroll to position [0, 0]
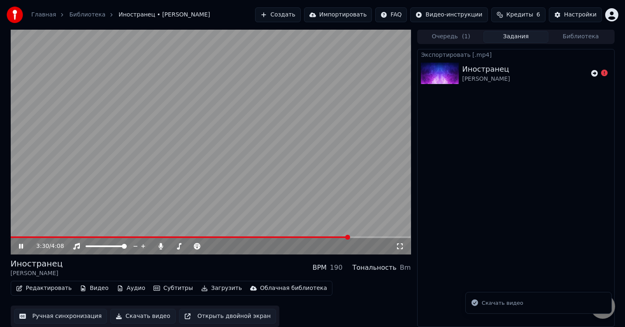
click at [317, 158] on video at bounding box center [211, 141] width 400 height 225
click at [595, 71] on icon at bounding box center [594, 73] width 7 height 7
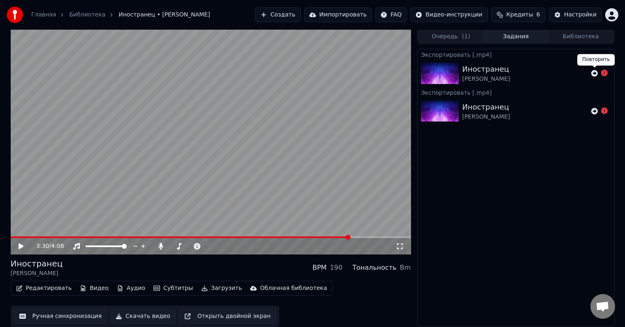
click at [595, 74] on icon at bounding box center [594, 73] width 7 height 7
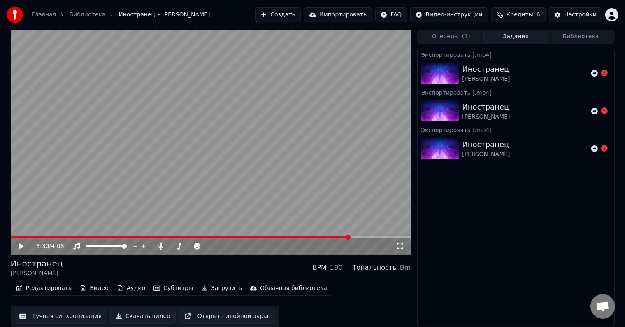
click at [606, 110] on icon at bounding box center [604, 110] width 7 height 7
click at [510, 118] on div "Иностранец [PERSON_NAME]" at bounding box center [525, 111] width 126 height 20
click at [584, 11] on div "Настройки" at bounding box center [580, 15] width 33 height 8
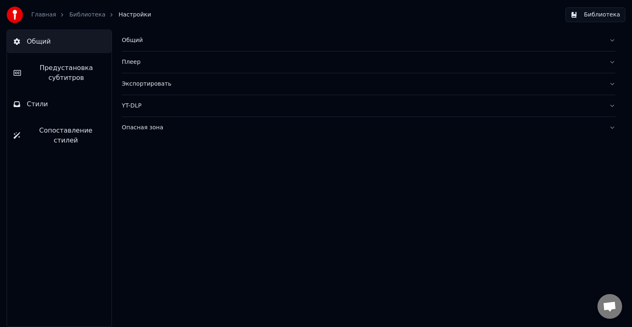
click at [235, 86] on div "Экспортировать" at bounding box center [362, 84] width 481 height 8
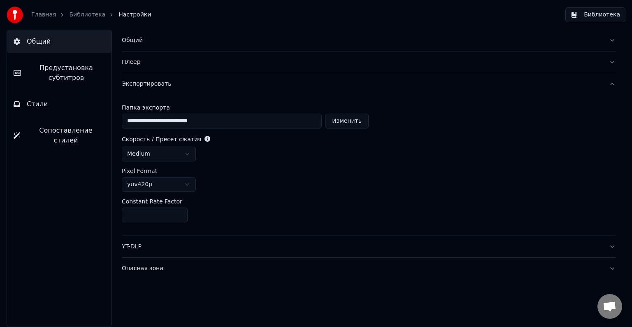
click at [227, 125] on input "**********" at bounding box center [222, 121] width 200 height 15
type input "**********"
click at [87, 19] on div "Главная Библиотека Настройки" at bounding box center [79, 15] width 144 height 16
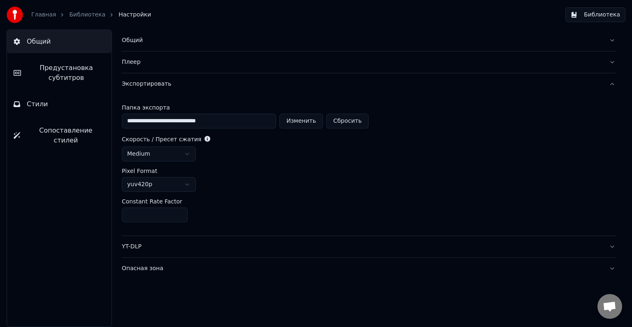
click at [87, 19] on div "Главная Библиотека Настройки" at bounding box center [79, 15] width 144 height 16
click at [81, 12] on link "Библиотека" at bounding box center [87, 15] width 36 height 8
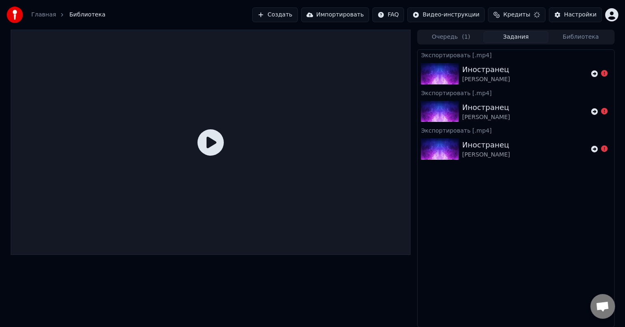
click at [81, 12] on span "Библиотека" at bounding box center [87, 15] width 36 height 8
click at [549, 74] on div "Иностранец [PERSON_NAME]" at bounding box center [525, 74] width 126 height 20
click at [597, 72] on icon at bounding box center [594, 73] width 7 height 7
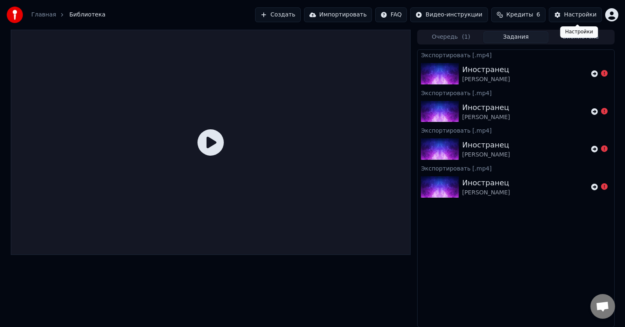
click at [580, 17] on div "Настройки" at bounding box center [580, 15] width 33 height 8
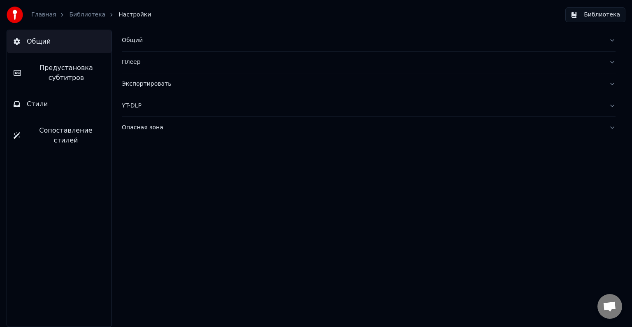
click at [311, 58] on div "Плеер" at bounding box center [362, 62] width 481 height 8
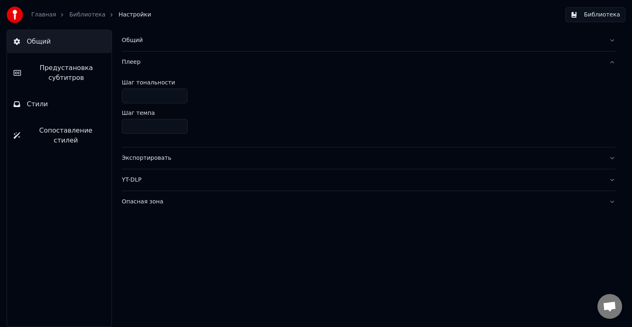
click at [311, 60] on div "Плеер" at bounding box center [362, 62] width 481 height 8
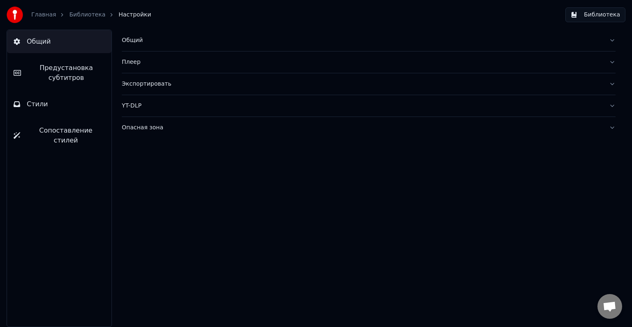
click at [223, 85] on div "Экспортировать" at bounding box center [362, 84] width 481 height 8
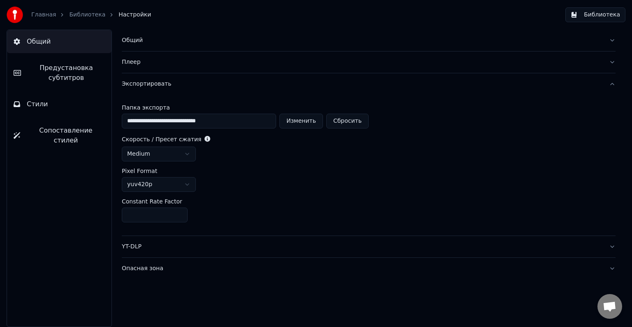
click at [223, 86] on div "Экспортировать" at bounding box center [362, 84] width 481 height 8
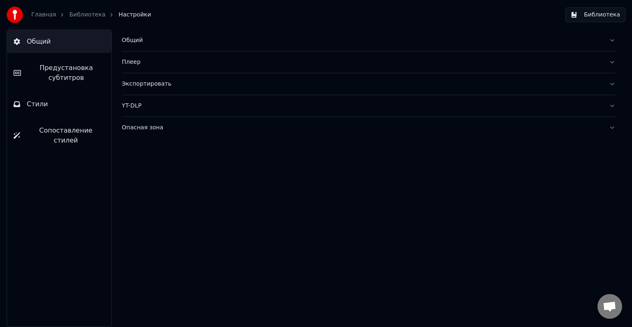
click at [215, 103] on div "YT-DLP" at bounding box center [362, 106] width 481 height 8
click at [216, 106] on div "YT-DLP" at bounding box center [362, 106] width 481 height 8
click at [212, 120] on button "Опасная зона" at bounding box center [369, 127] width 494 height 21
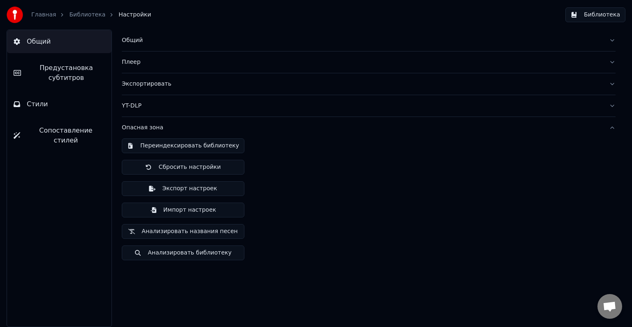
click at [211, 122] on button "Опасная зона" at bounding box center [369, 127] width 494 height 21
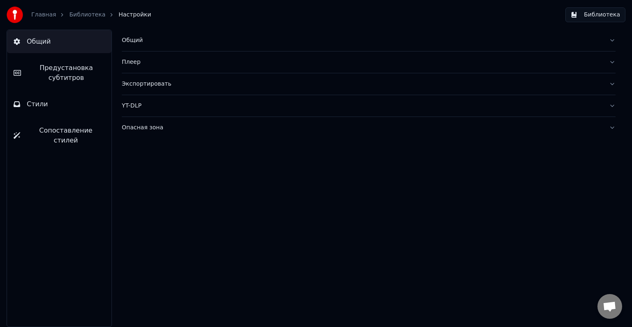
click at [185, 58] on div "Плеер" at bounding box center [362, 62] width 481 height 8
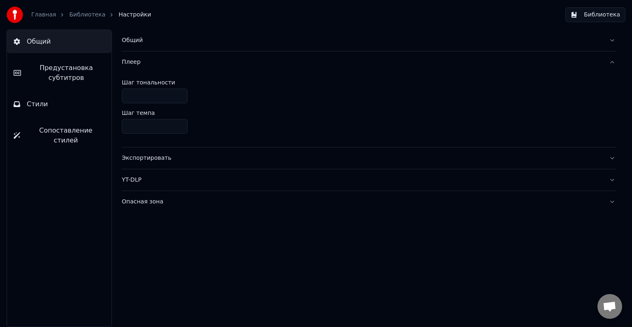
click at [188, 61] on div "Плеер" at bounding box center [362, 62] width 481 height 8
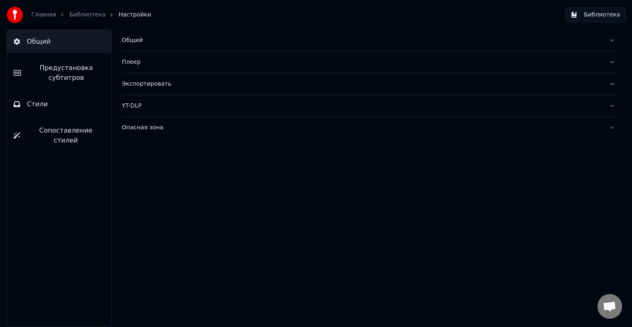
click at [175, 41] on div "Общий" at bounding box center [362, 40] width 481 height 8
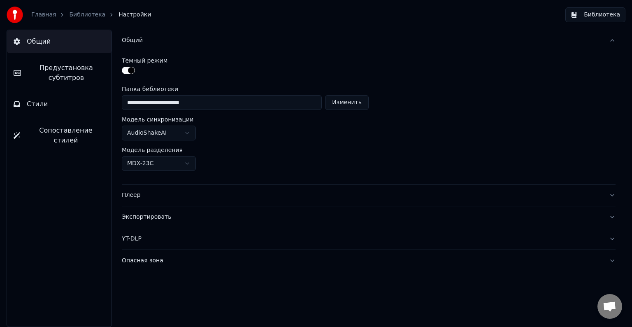
click at [176, 44] on div "Общий" at bounding box center [362, 40] width 481 height 8
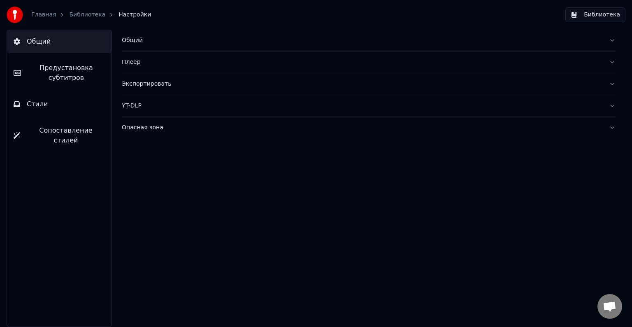
click at [87, 11] on link "Библиотека" at bounding box center [87, 15] width 36 height 8
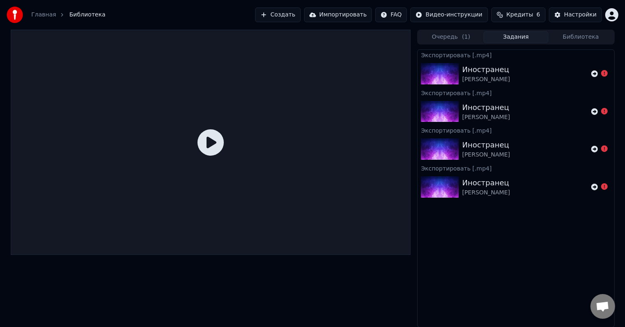
click at [600, 312] on span "Открытый чат" at bounding box center [603, 306] width 25 height 25
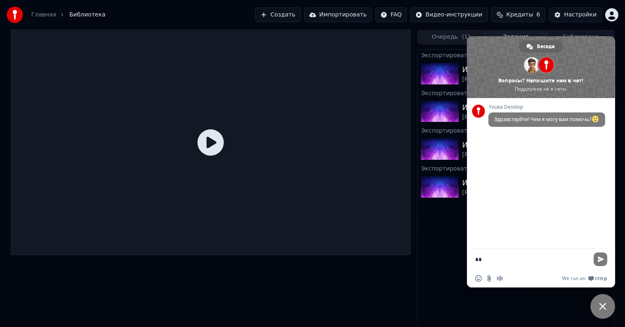
type textarea "*"
type textarea "**********"
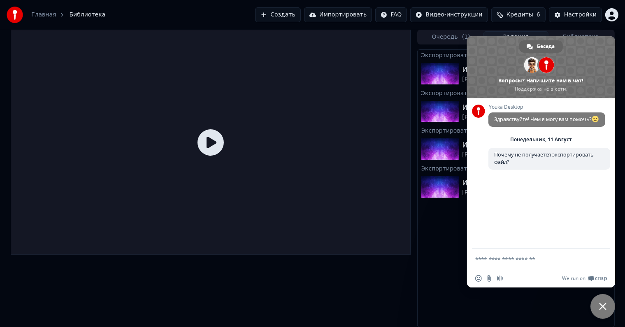
drag, startPoint x: 517, startPoint y: 89, endPoint x: 592, endPoint y: 91, distance: 75.3
click at [592, 91] on span at bounding box center [541, 67] width 148 height 62
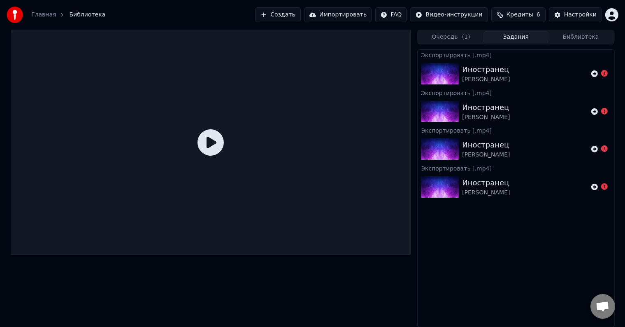
click at [610, 305] on span "Открытый чат" at bounding box center [603, 306] width 25 height 25
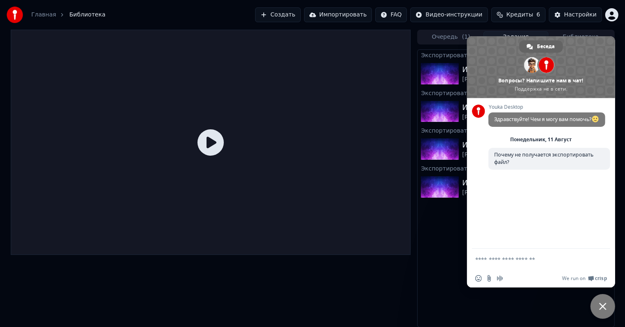
click at [544, 79] on span at bounding box center [541, 67] width 148 height 62
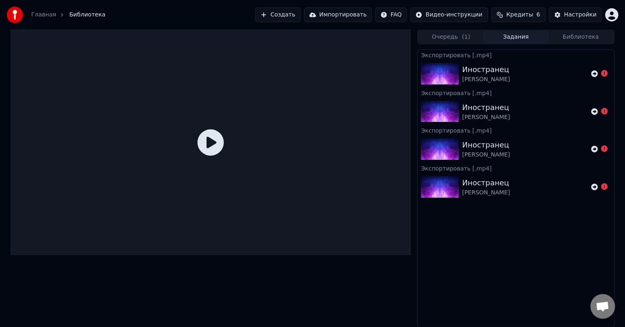
click at [607, 296] on span "Открытый чат" at bounding box center [603, 306] width 25 height 25
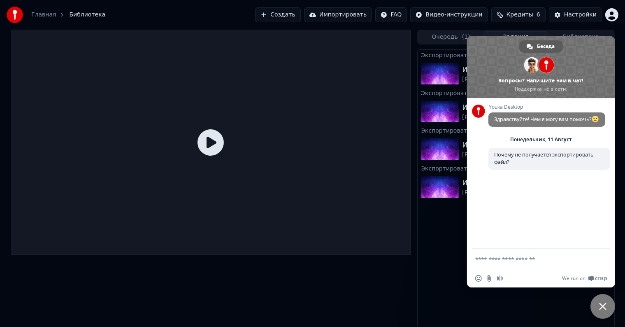
click at [543, 44] on span "Беседа" at bounding box center [546, 46] width 18 height 12
